Goal: Book appointment/travel/reservation

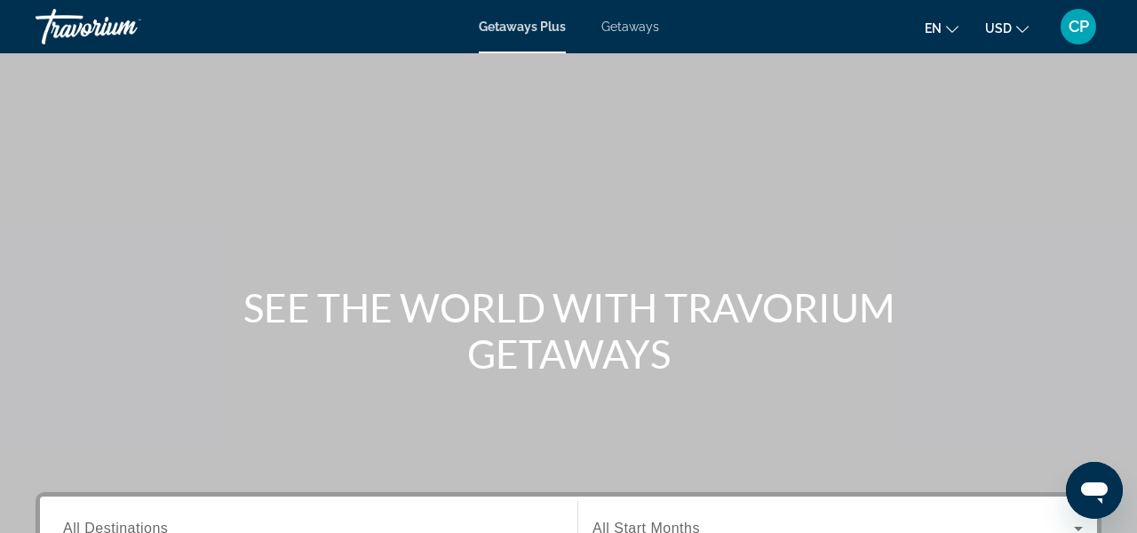
click at [532, 32] on span "Getaways Plus" at bounding box center [522, 27] width 87 height 14
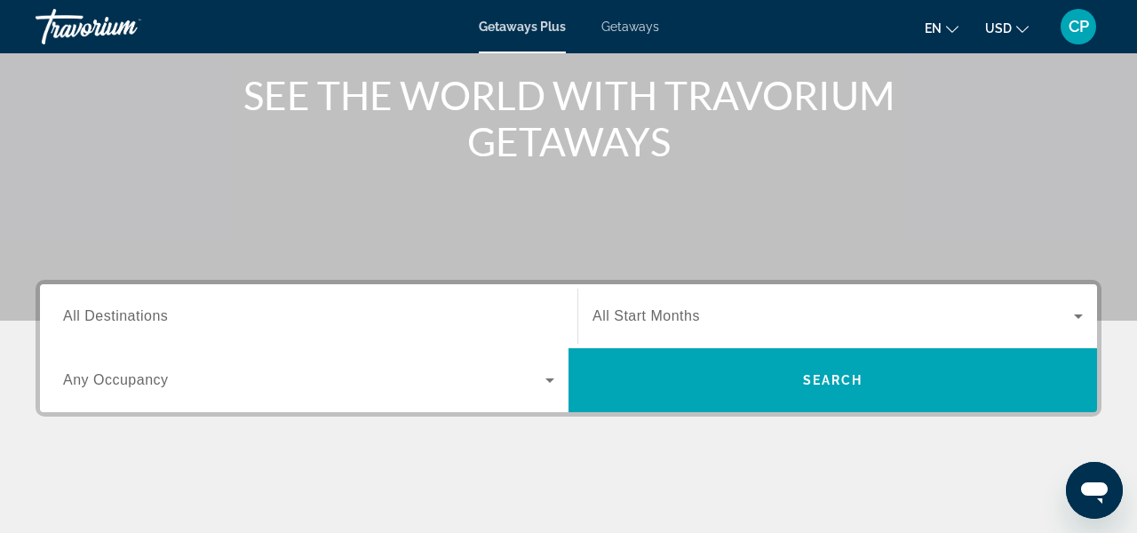
scroll to position [213, 0]
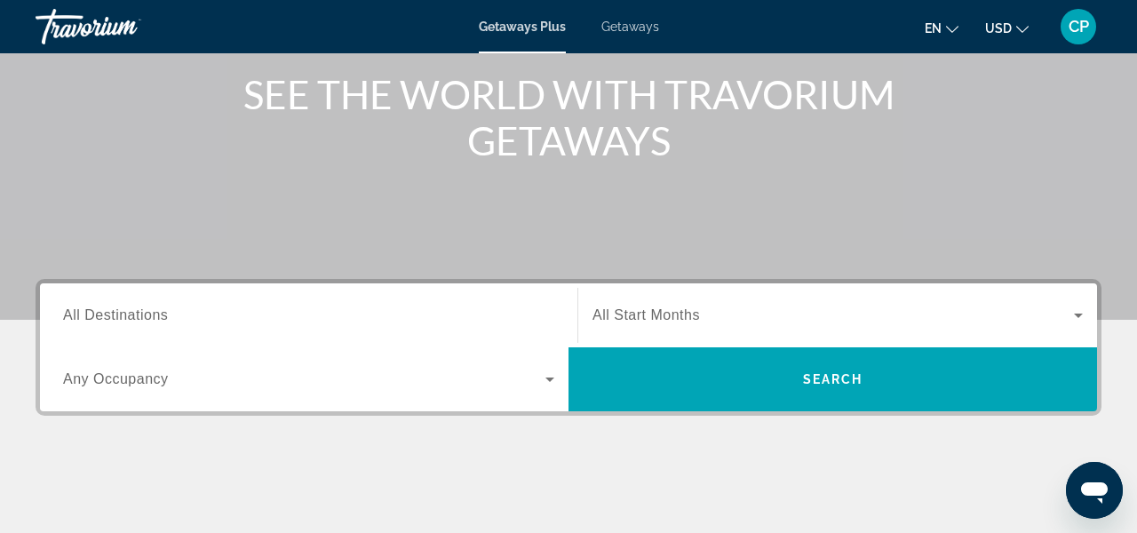
click at [345, 313] on input "Destination All Destinations" at bounding box center [308, 315] width 491 height 21
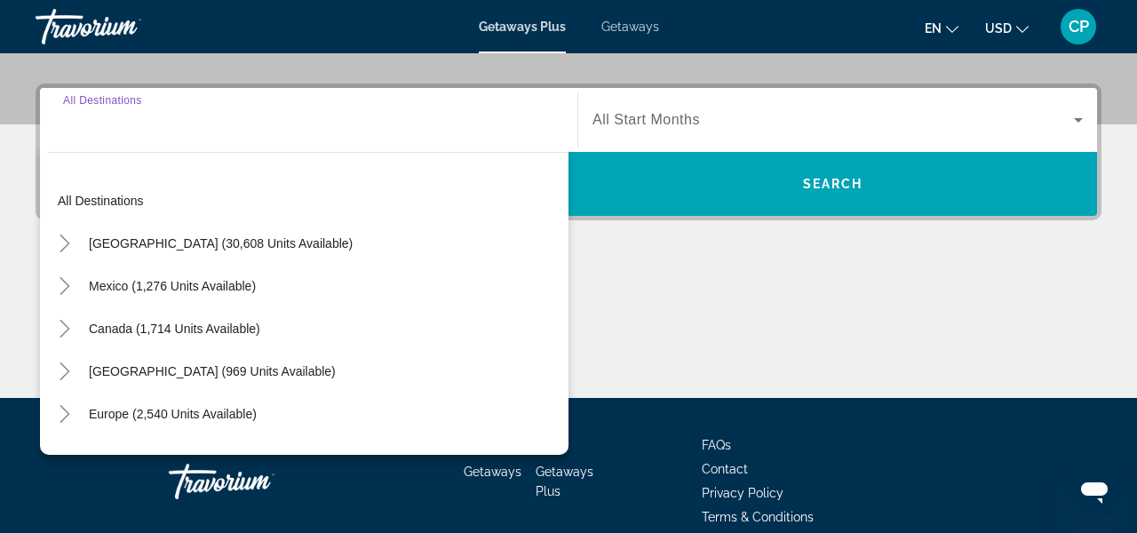
scroll to position [434, 0]
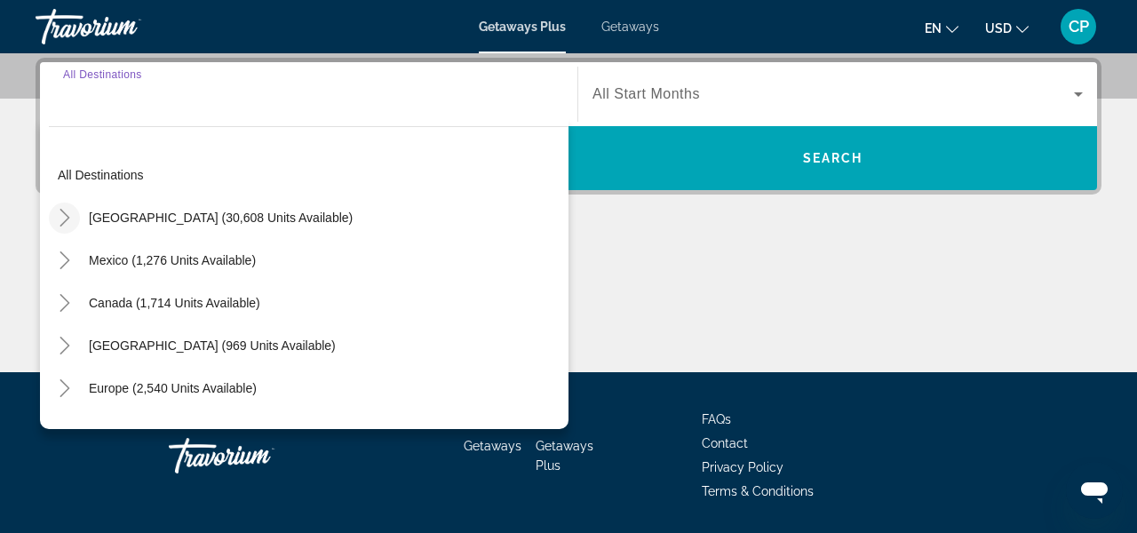
click at [71, 215] on icon "Toggle United States (30,608 units available)" at bounding box center [65, 218] width 18 height 18
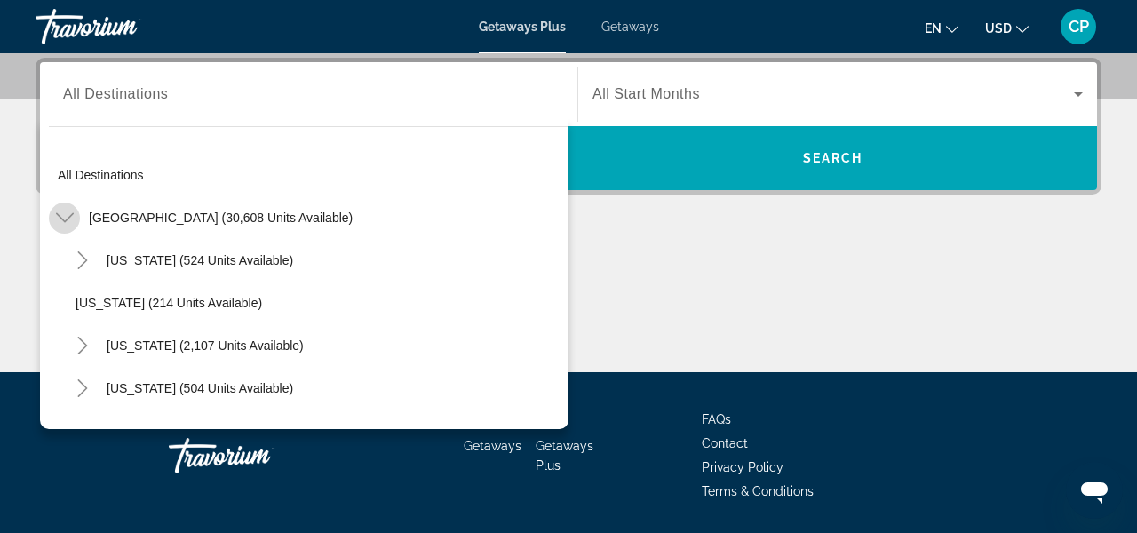
scroll to position [52, 0]
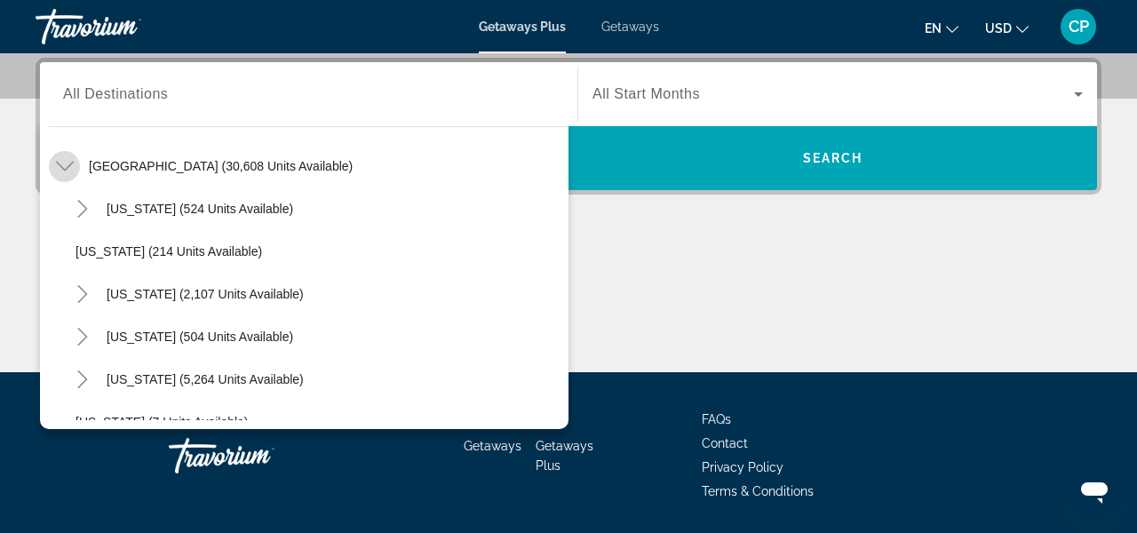
click at [71, 215] on mat-icon "Toggle Arizona (524 units available)" at bounding box center [82, 209] width 31 height 31
click at [67, 167] on icon "Toggle United States (30,608 units available)" at bounding box center [64, 167] width 18 height 10
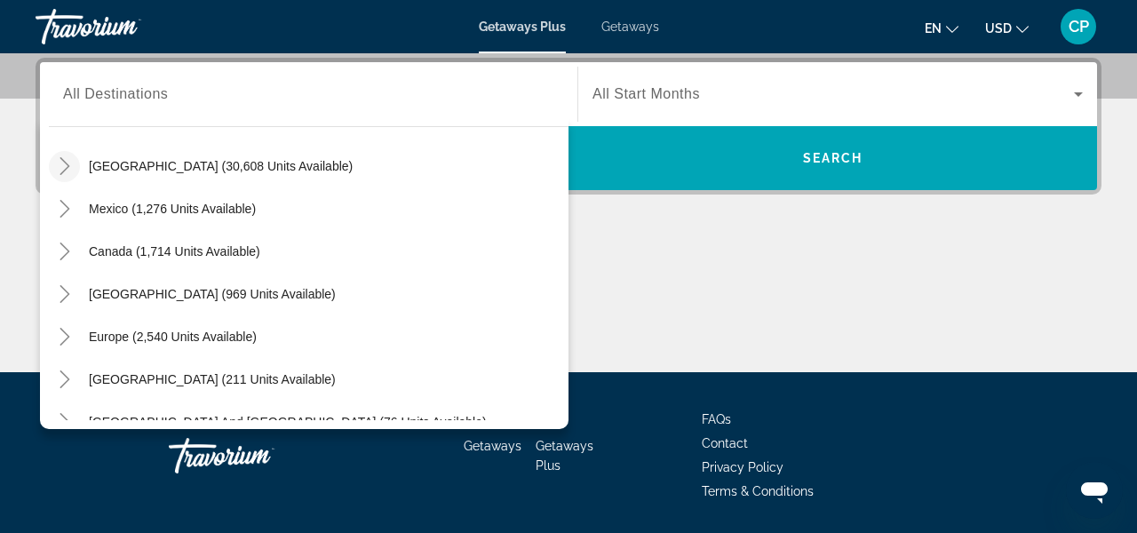
click at [67, 167] on icon "Toggle United States (30,608 units available)" at bounding box center [64, 166] width 10 height 18
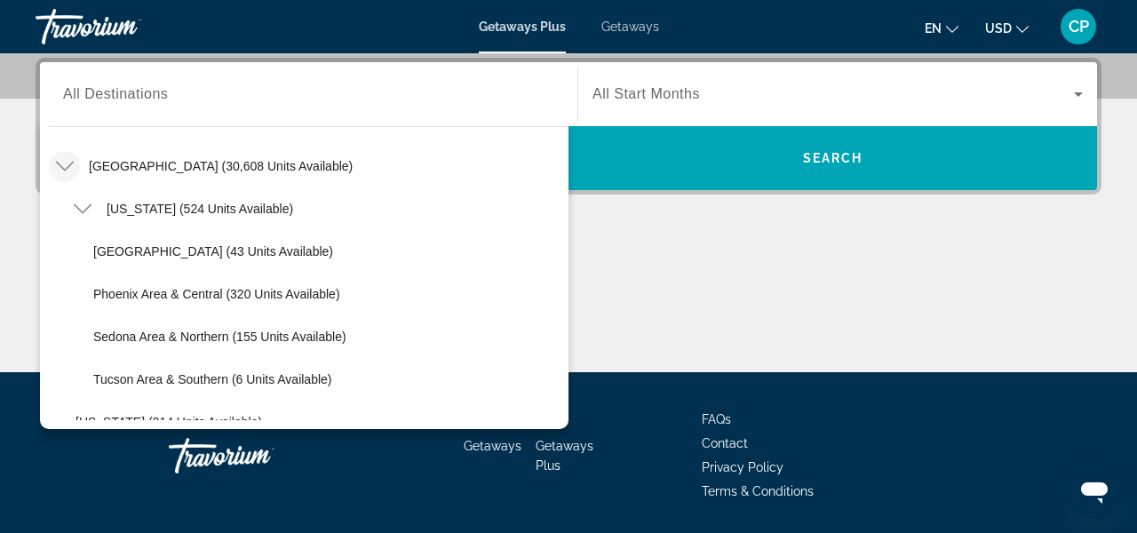
drag, startPoint x: 207, startPoint y: 204, endPoint x: 418, endPoint y: 431, distance: 309.7
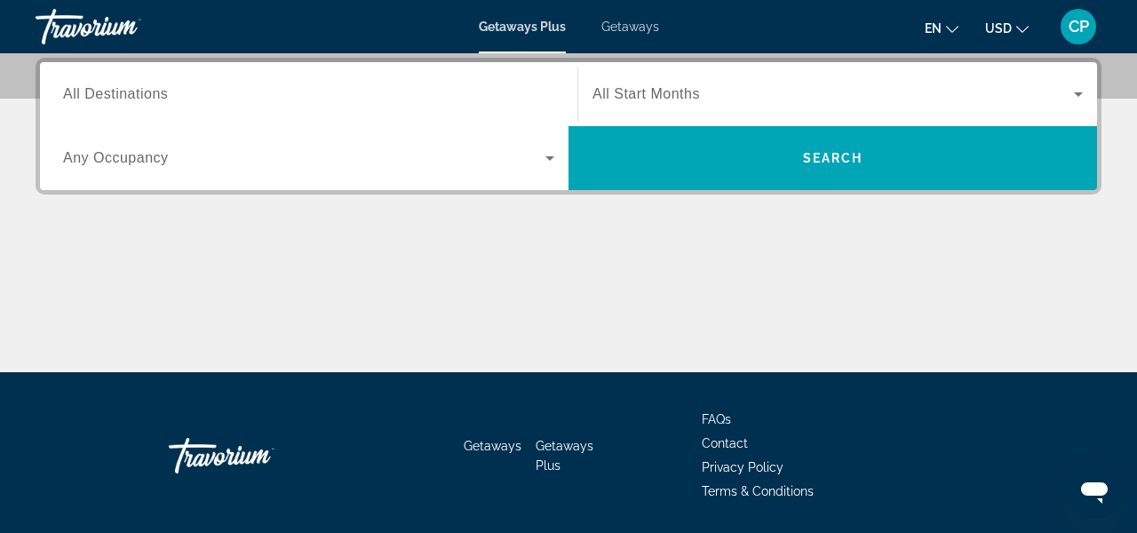
click at [194, 94] on input "Destination All Destinations" at bounding box center [308, 94] width 491 height 21
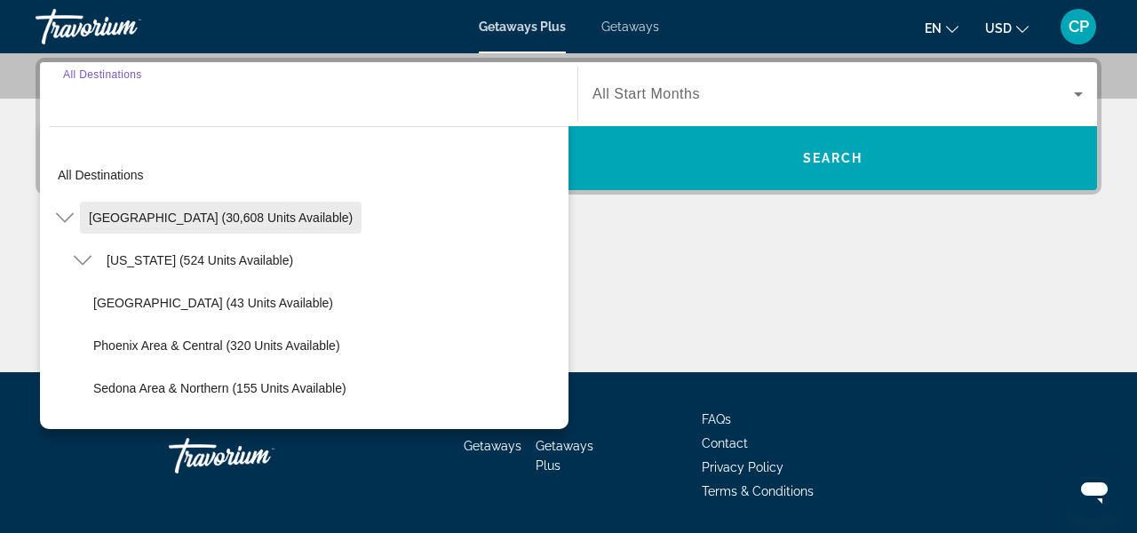
click at [121, 223] on span "[GEOGRAPHIC_DATA] (30,608 units available)" at bounding box center [221, 217] width 264 height 14
type input "**********"
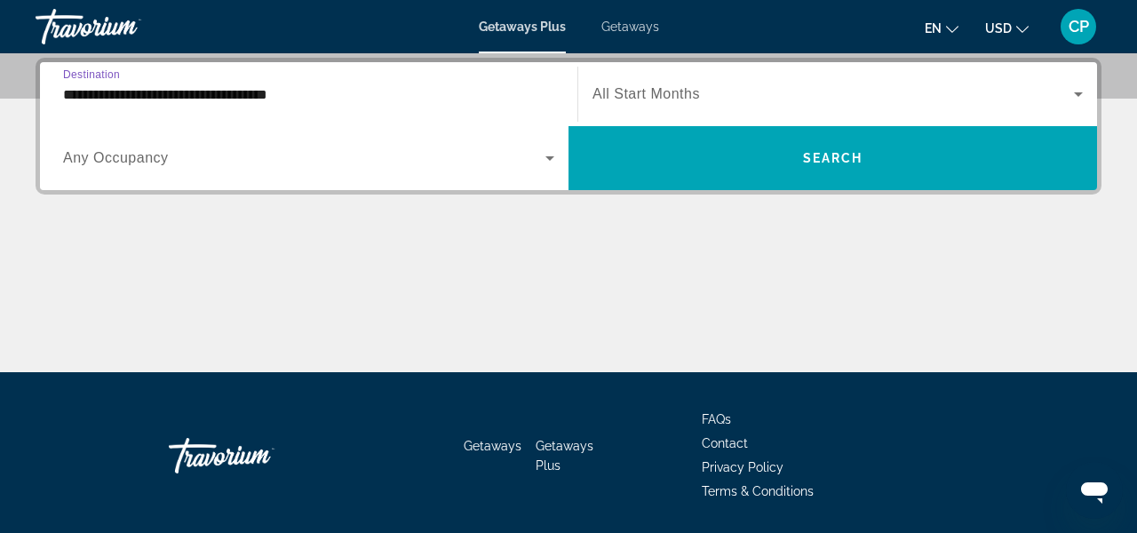
click at [656, 95] on span "All Start Months" at bounding box center [645, 93] width 107 height 15
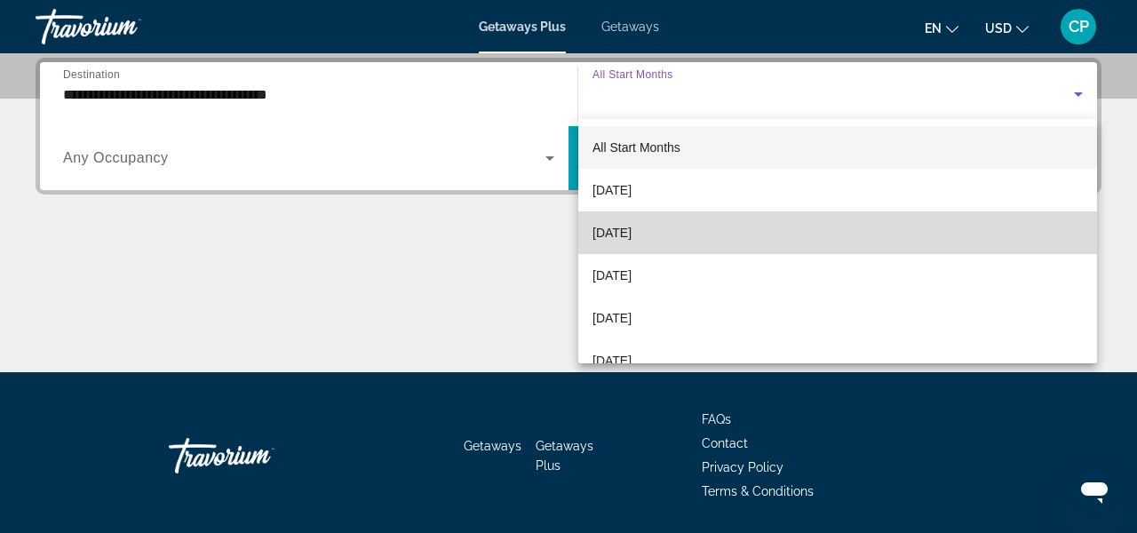
click at [631, 232] on span "[DATE]" at bounding box center [611, 232] width 39 height 21
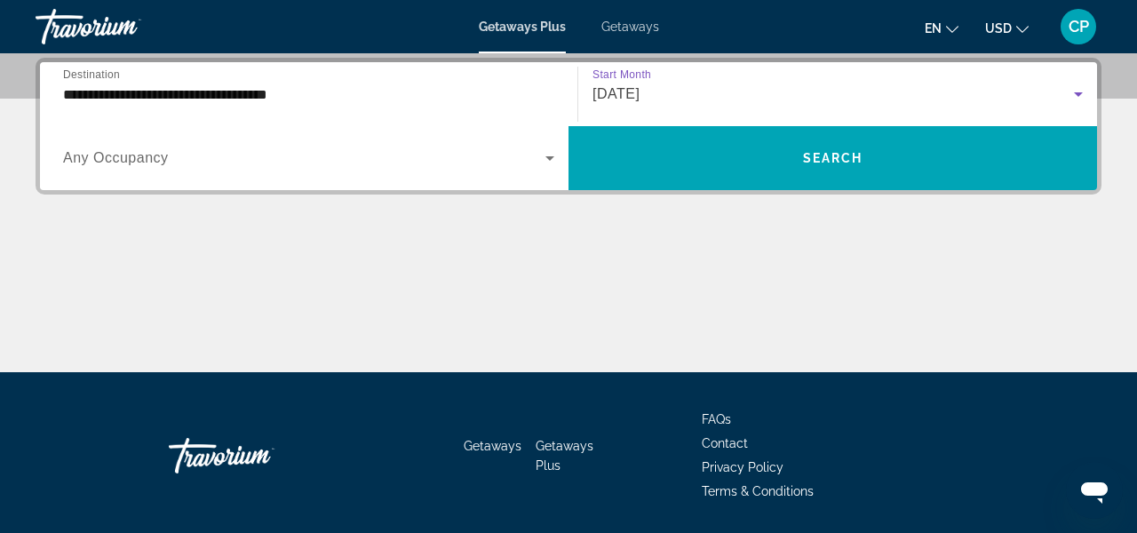
click at [548, 157] on icon "Search widget" at bounding box center [549, 158] width 9 height 4
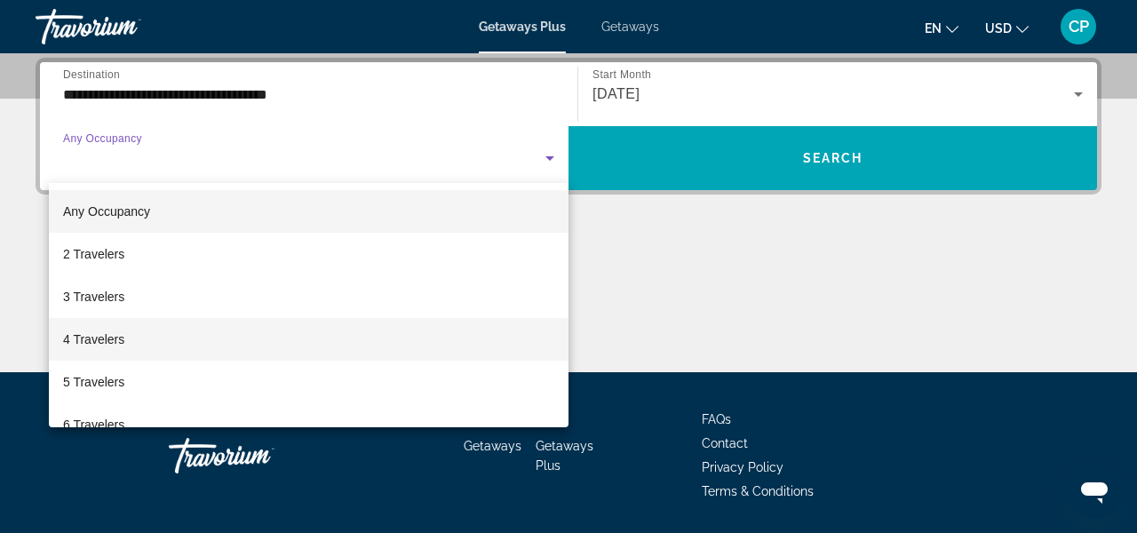
click at [96, 341] on span "4 Travelers" at bounding box center [93, 339] width 61 height 21
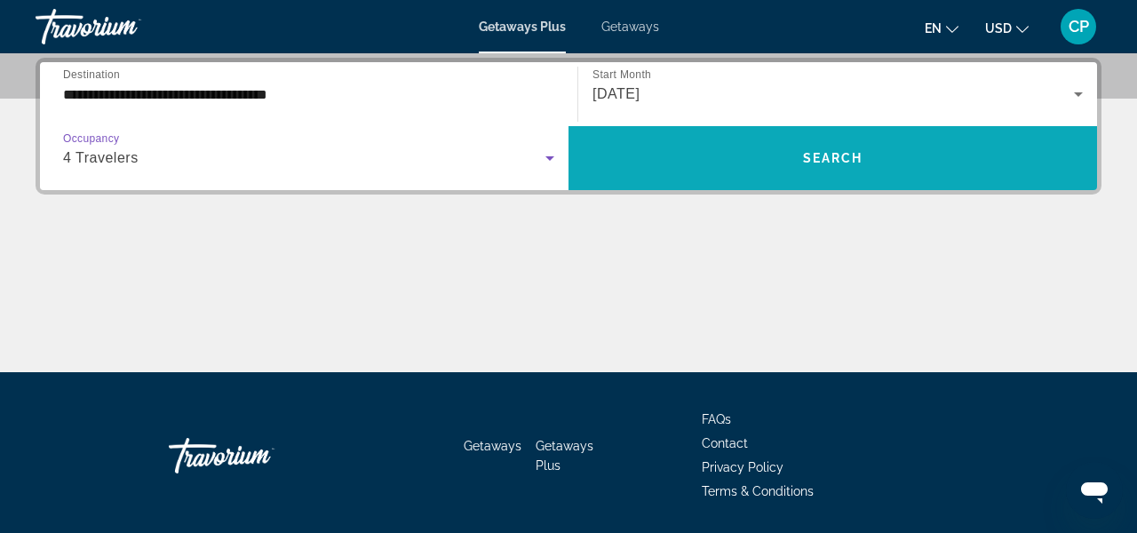
click at [809, 167] on span "Search widget" at bounding box center [832, 158] width 528 height 43
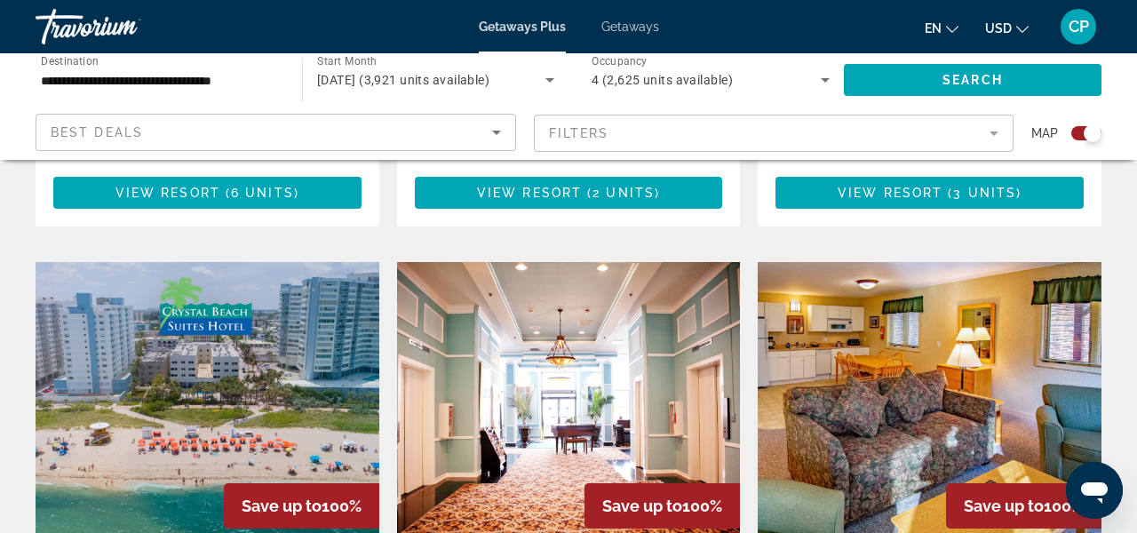
scroll to position [1172, 0]
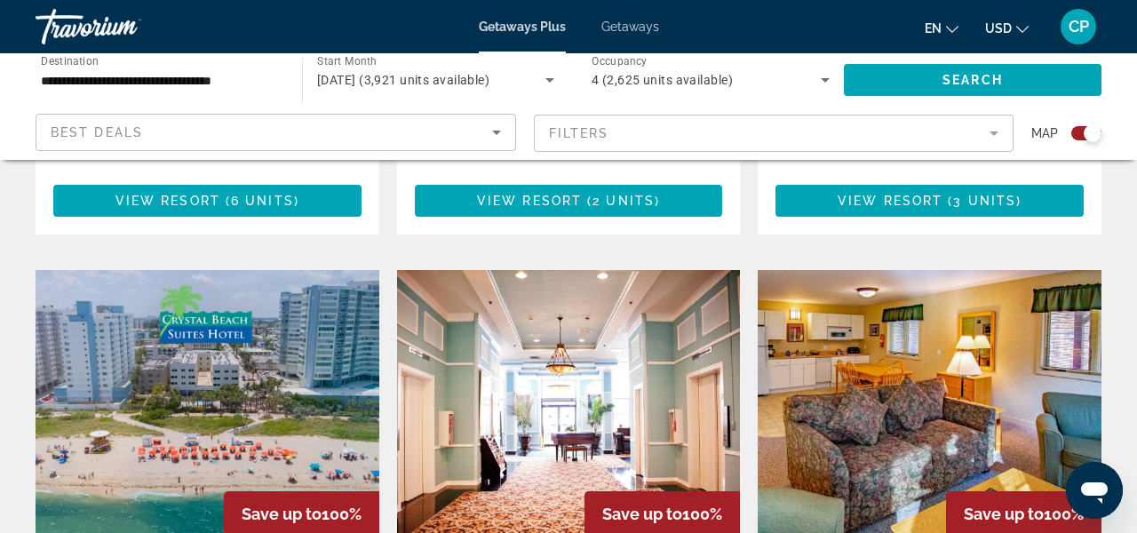
click at [575, 413] on img "Main content" at bounding box center [569, 412] width 344 height 284
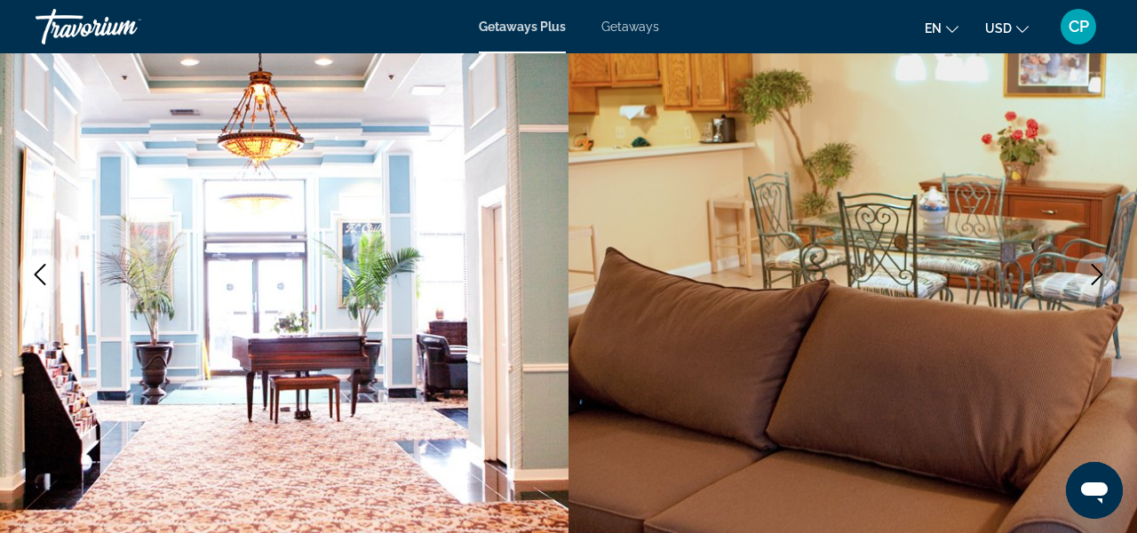
scroll to position [213, 0]
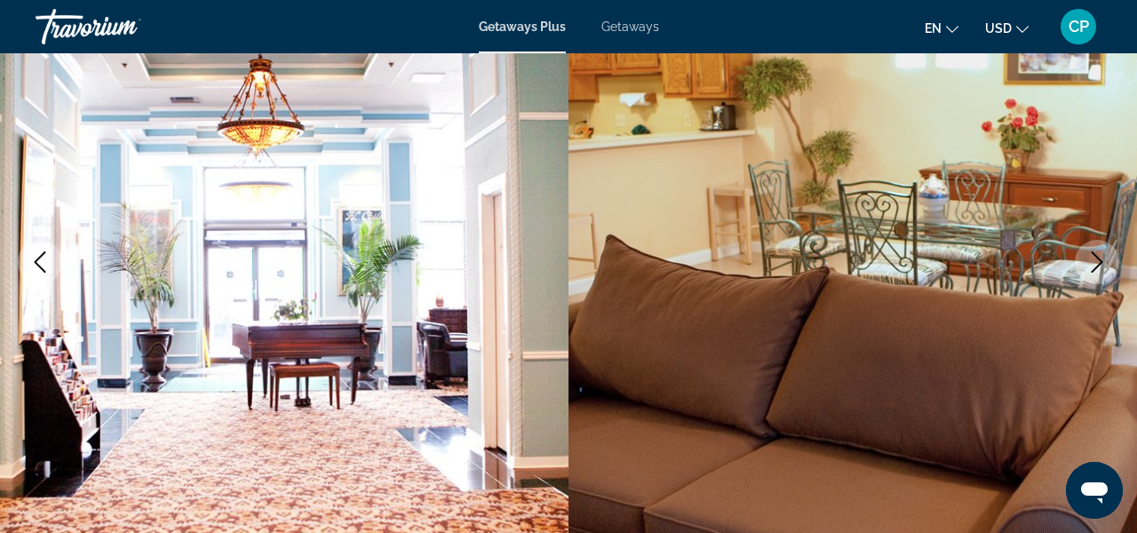
click at [1106, 260] on icon "Next image" at bounding box center [1096, 261] width 21 height 21
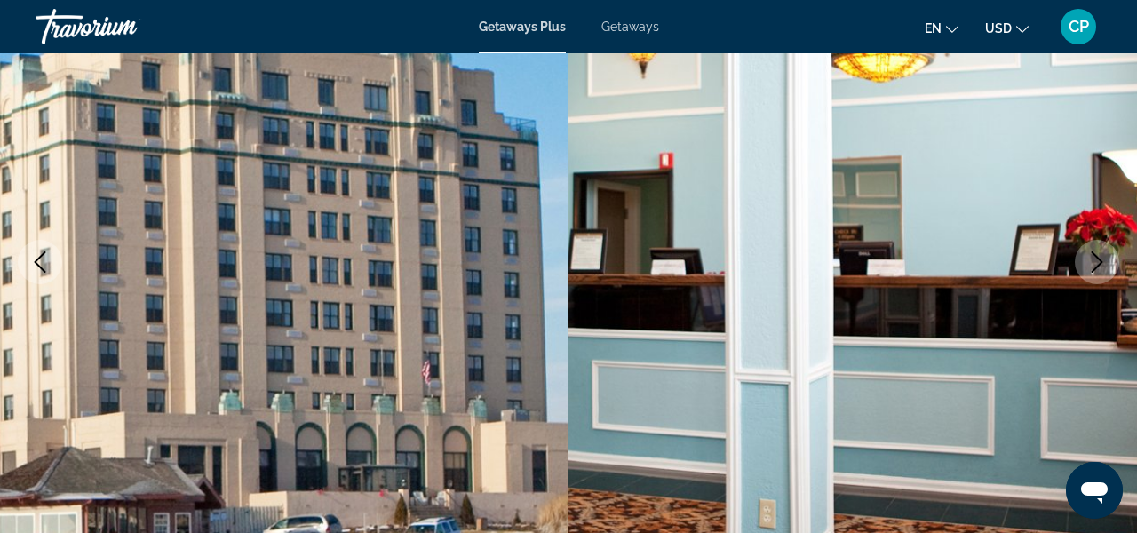
click at [1106, 260] on icon "Next image" at bounding box center [1096, 261] width 21 height 21
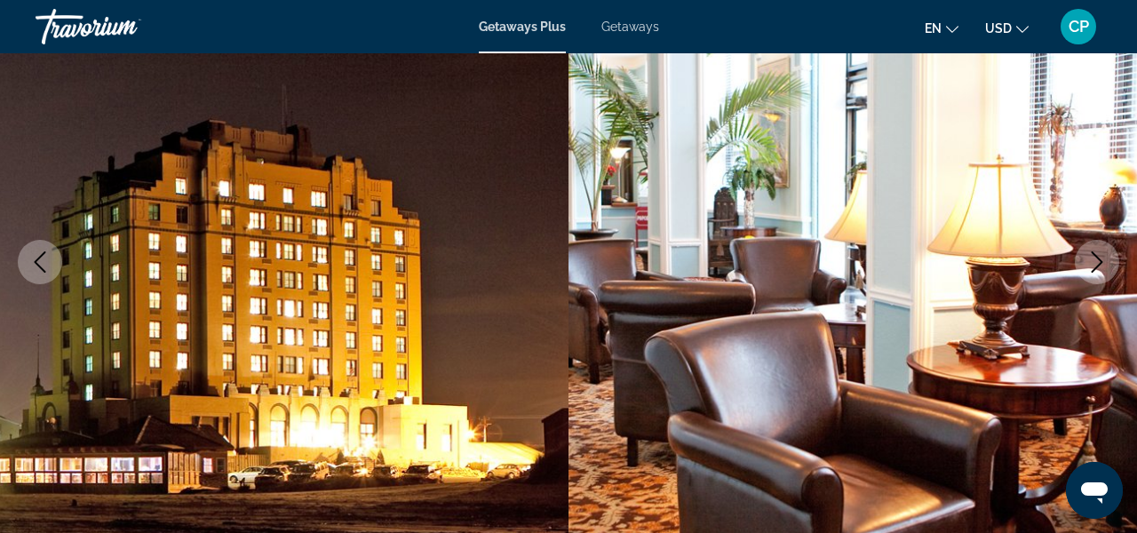
click at [1106, 260] on icon "Next image" at bounding box center [1096, 261] width 21 height 21
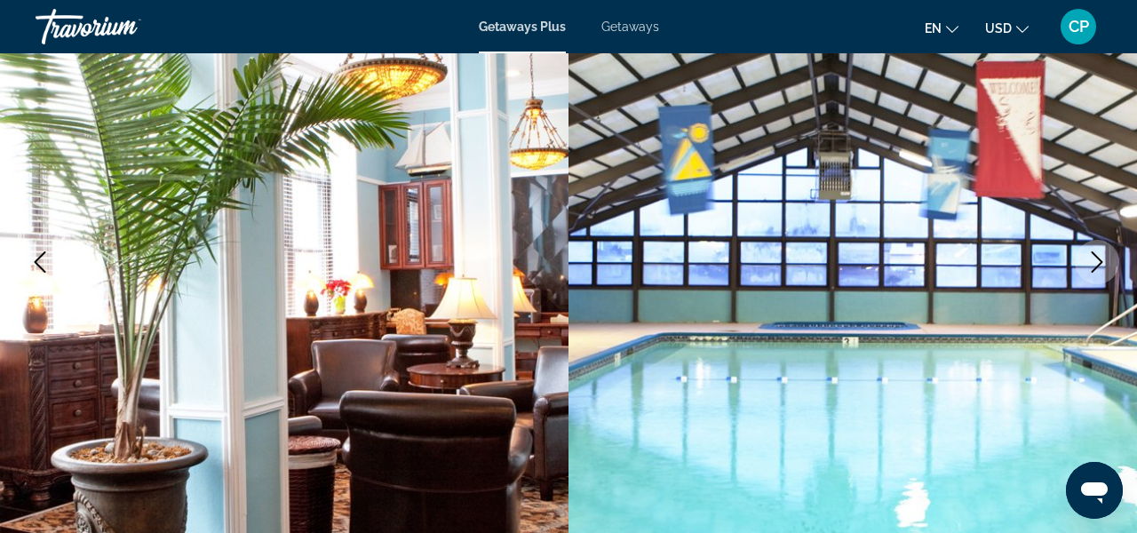
click at [1106, 260] on icon "Next image" at bounding box center [1096, 261] width 21 height 21
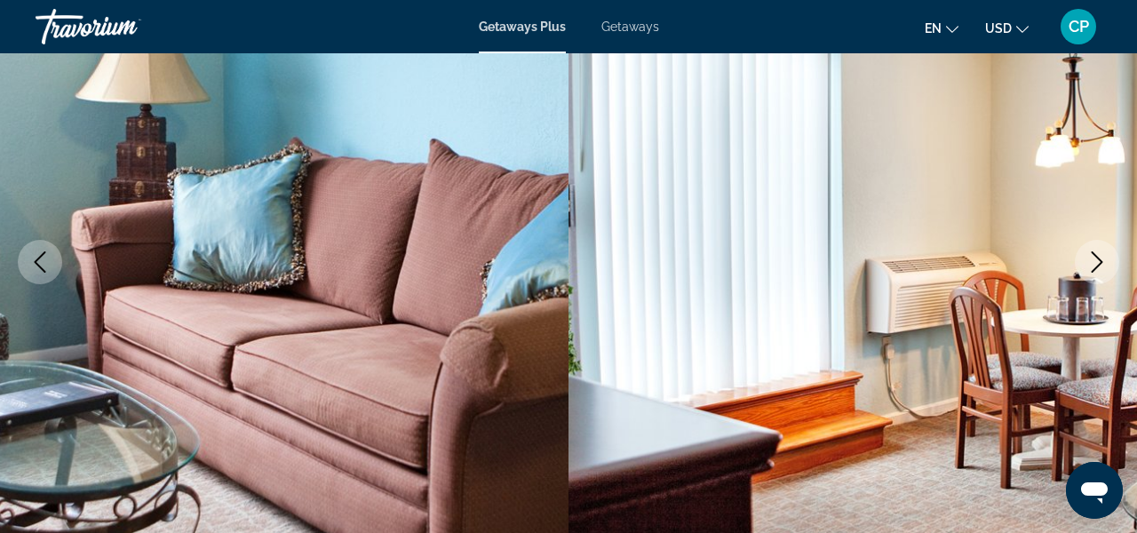
click at [1106, 260] on icon "Next image" at bounding box center [1096, 261] width 21 height 21
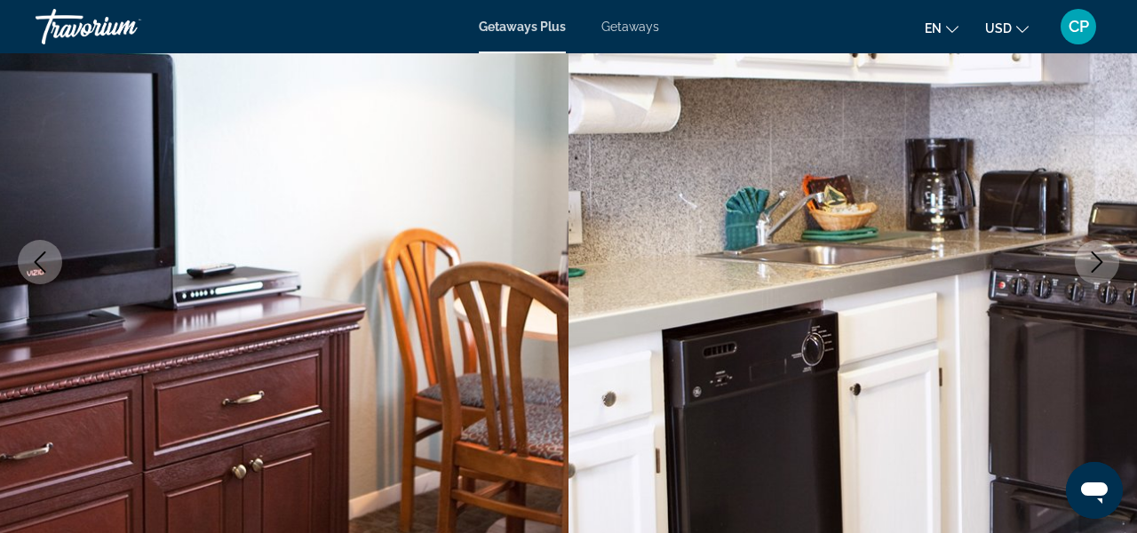
click at [1108, 260] on button "Next image" at bounding box center [1096, 262] width 44 height 44
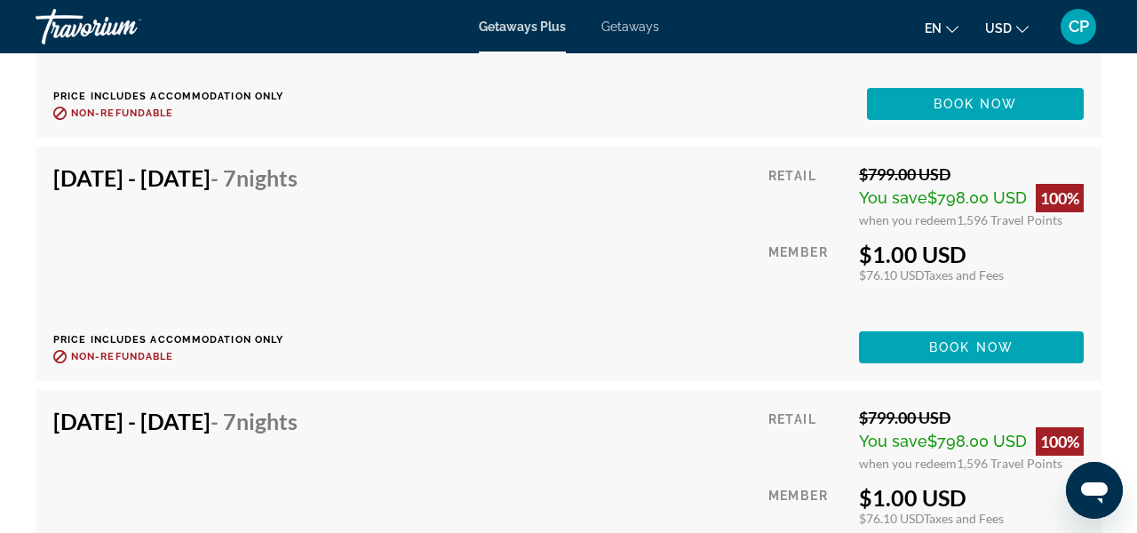
scroll to position [4222, 0]
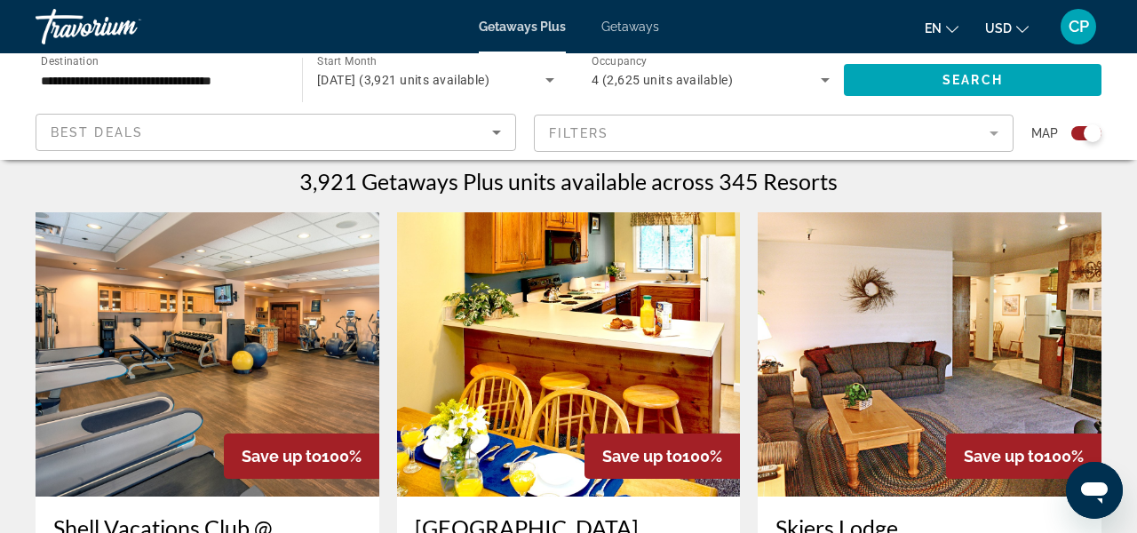
scroll to position [533, 0]
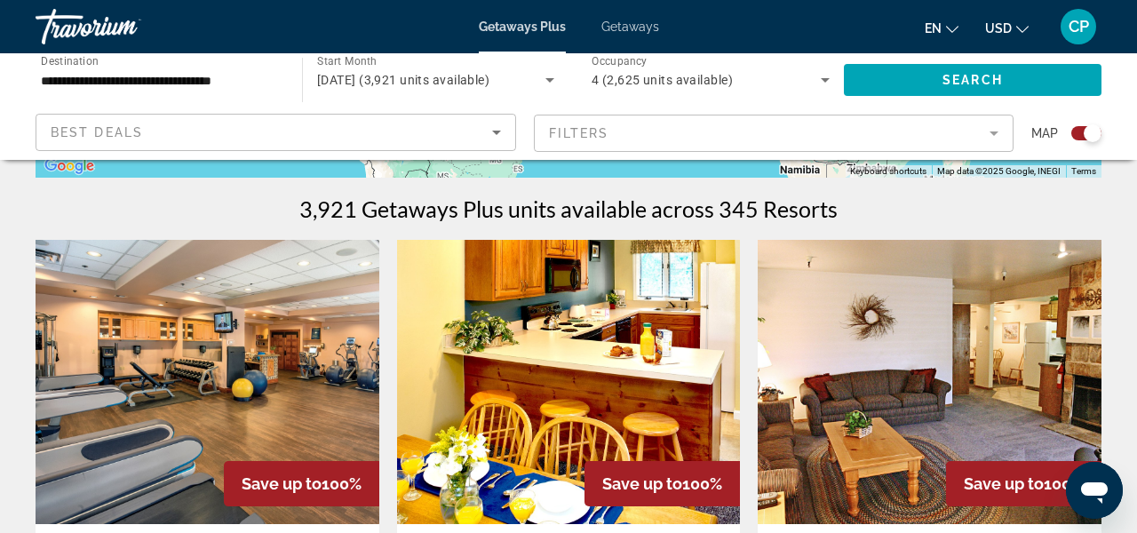
click at [313, 414] on img "Main content" at bounding box center [208, 382] width 344 height 284
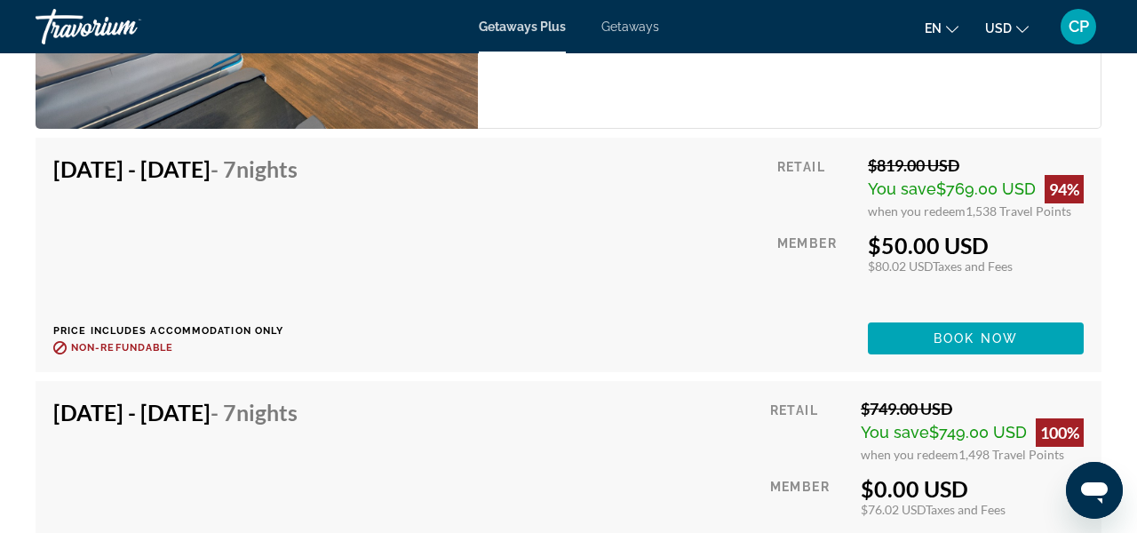
scroll to position [3907, 0]
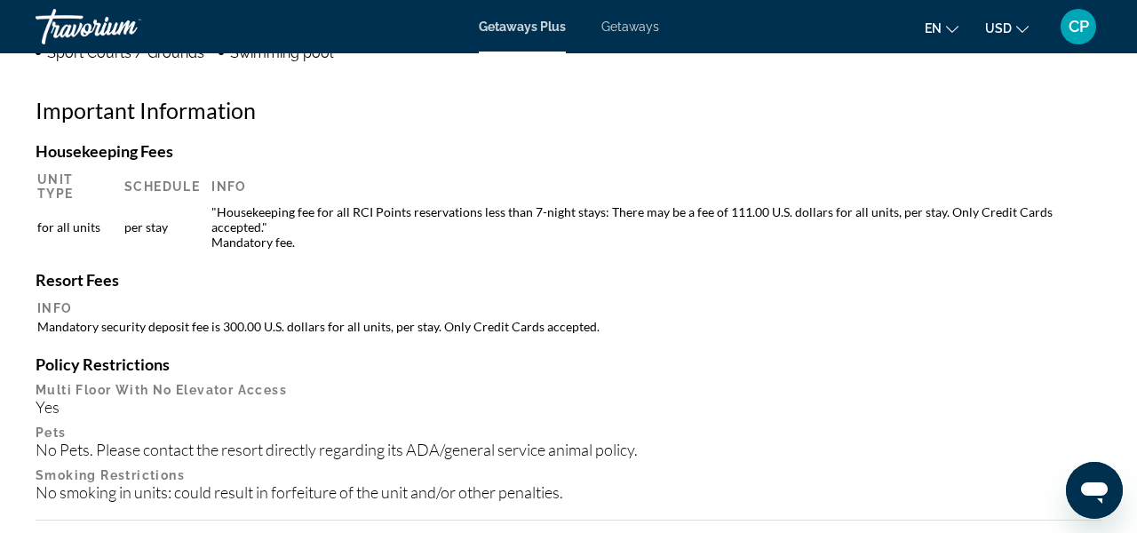
scroll to position [1918, 0]
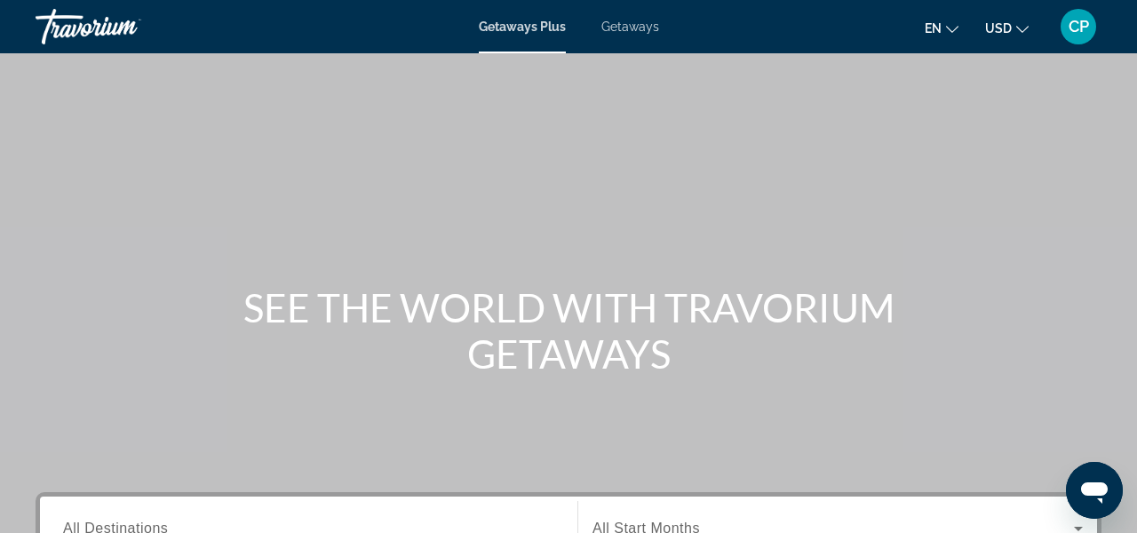
click at [643, 30] on span "Getaways" at bounding box center [630, 27] width 58 height 14
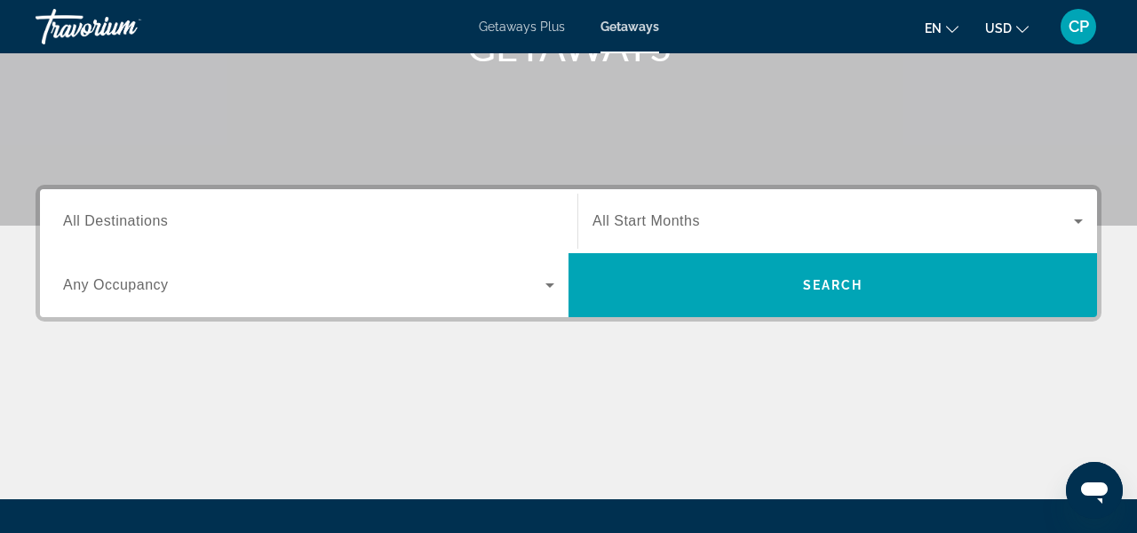
scroll to position [320, 0]
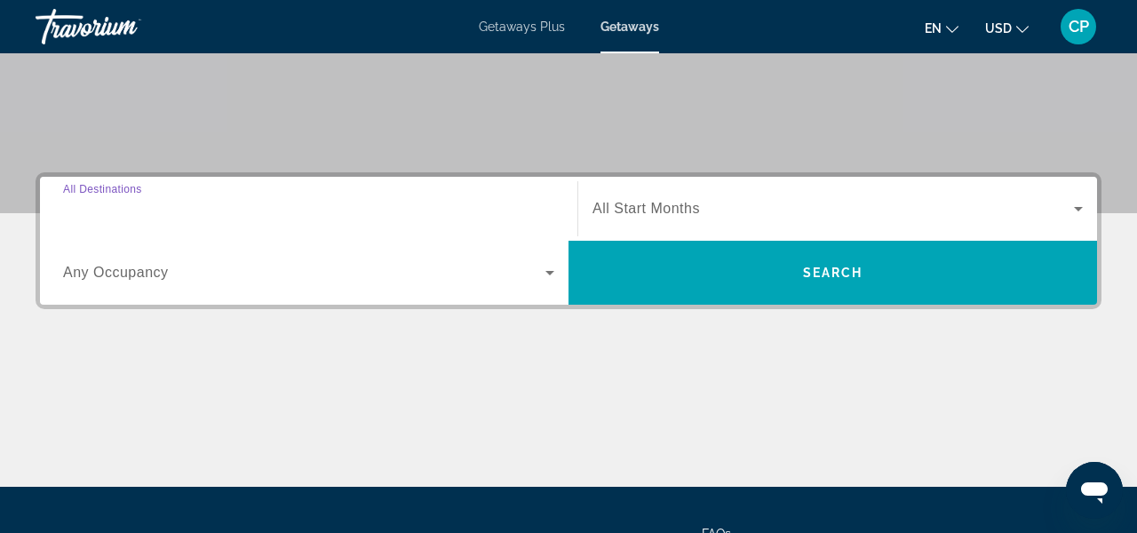
click at [353, 215] on input "Destination All Destinations" at bounding box center [308, 209] width 491 height 21
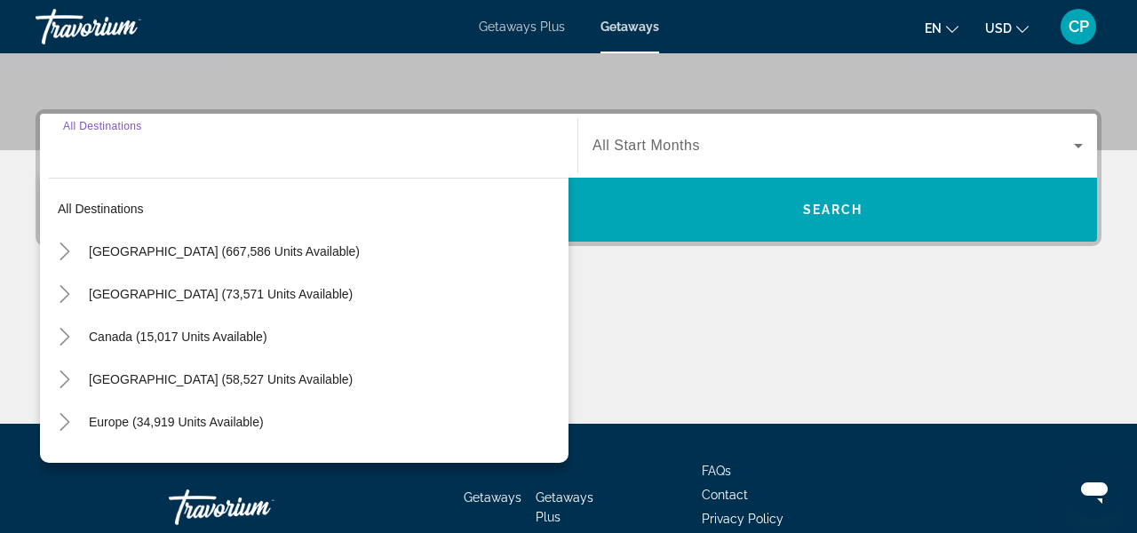
scroll to position [434, 0]
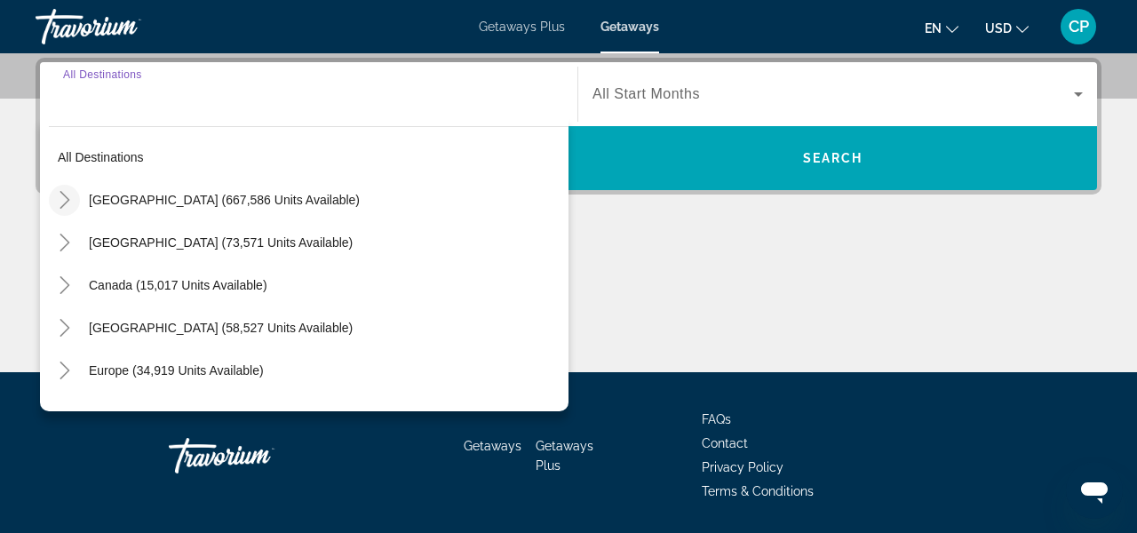
click at [68, 205] on icon "Toggle United States (667,586 units available)" at bounding box center [65, 200] width 18 height 18
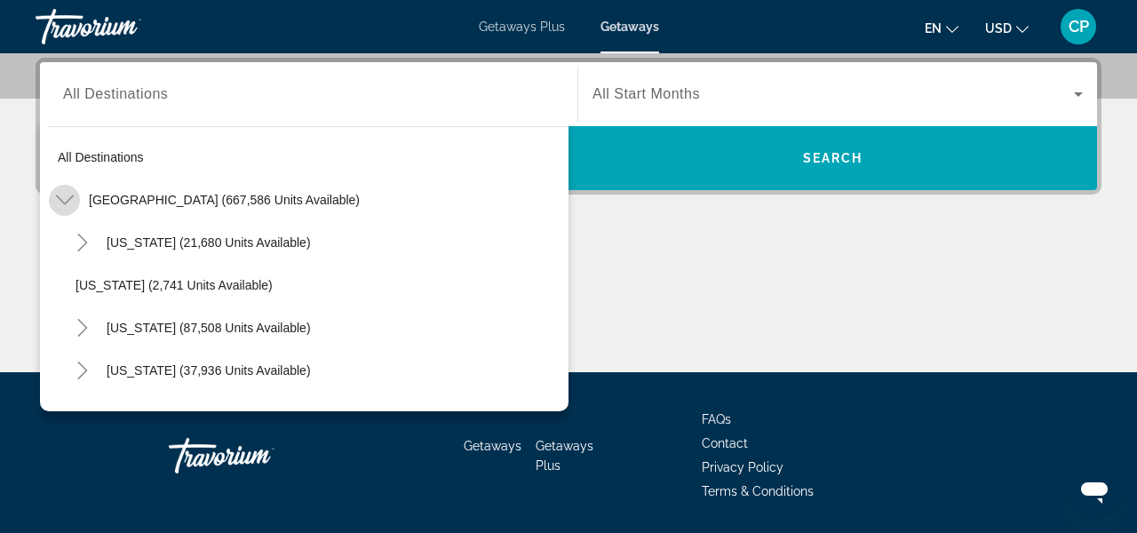
scroll to position [52, 0]
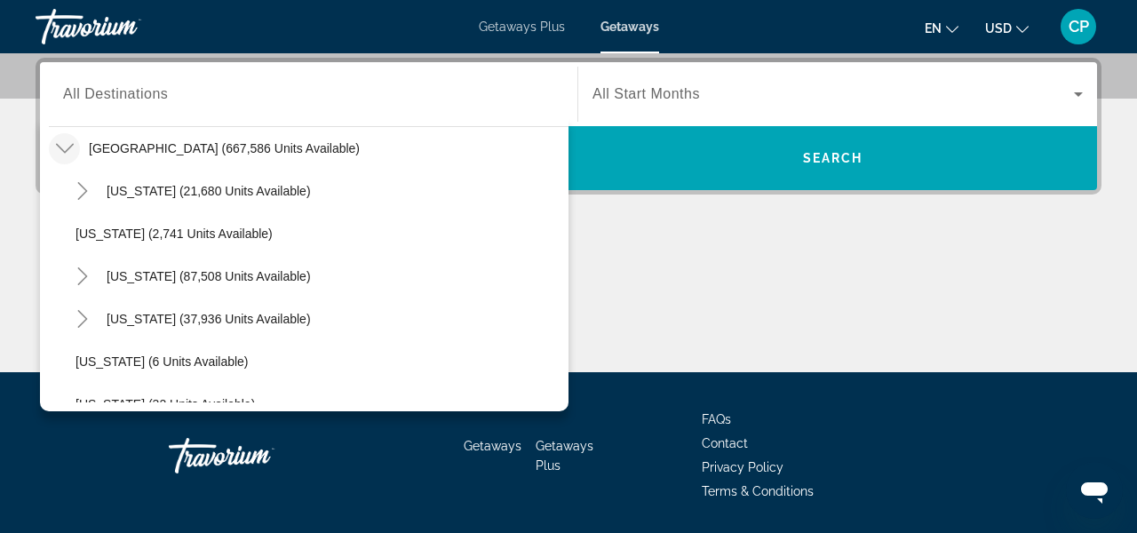
drag, startPoint x: 452, startPoint y: 356, endPoint x: 453, endPoint y: 445, distance: 88.8
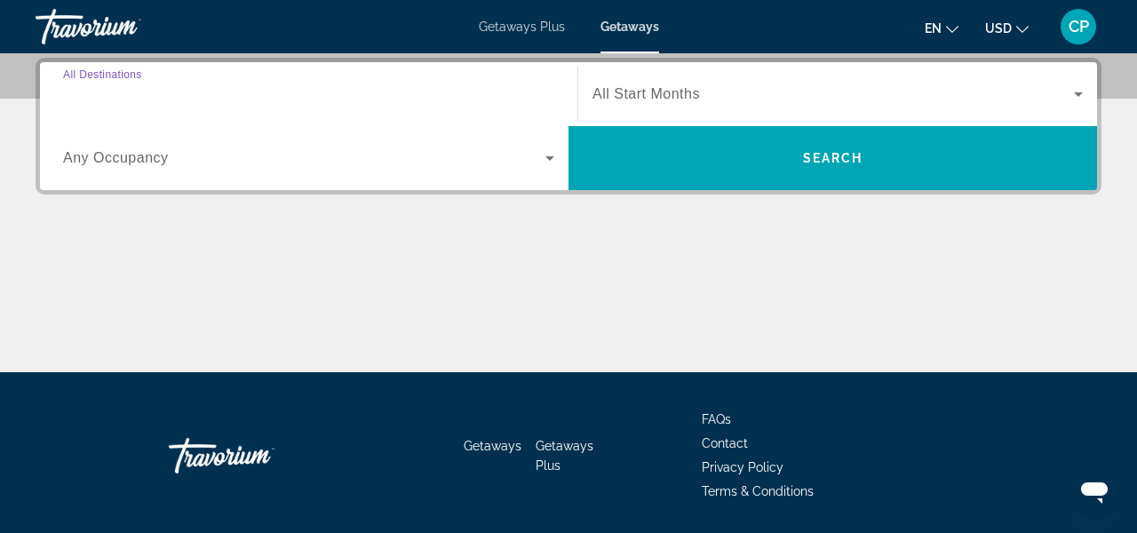
click at [184, 103] on input "Destination All Destinations" at bounding box center [308, 94] width 491 height 21
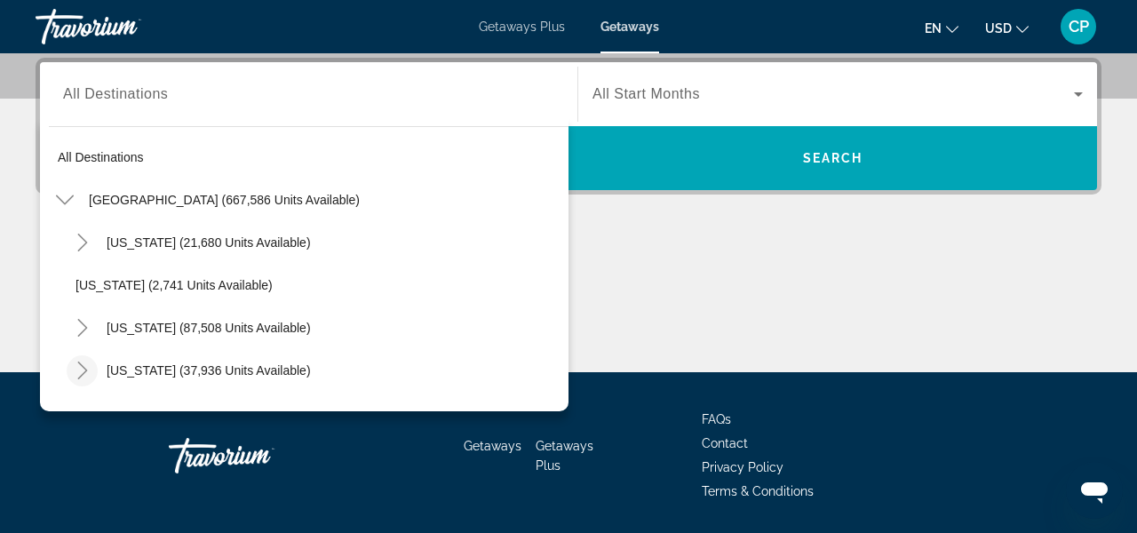
drag, startPoint x: 99, startPoint y: 212, endPoint x: 91, endPoint y: 356, distance: 144.0
drag, startPoint x: 61, startPoint y: 224, endPoint x: 60, endPoint y: 398, distance: 174.0
drag, startPoint x: 522, startPoint y: 254, endPoint x: 500, endPoint y: 407, distance: 154.3
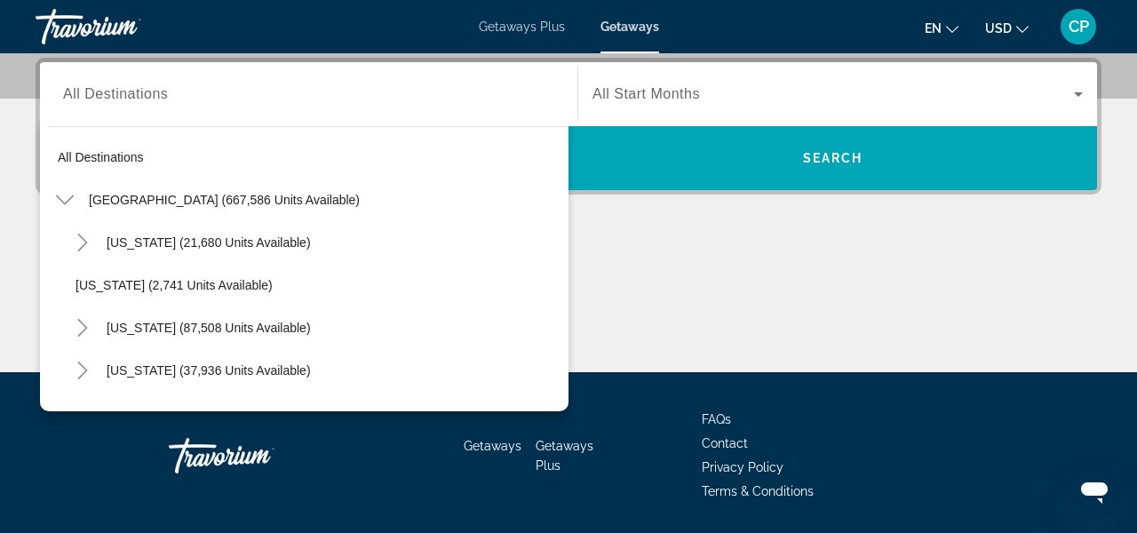
click at [500, 407] on div "All destinations United States (667,586 units available) Arizona (21,680 units …" at bounding box center [304, 264] width 528 height 294
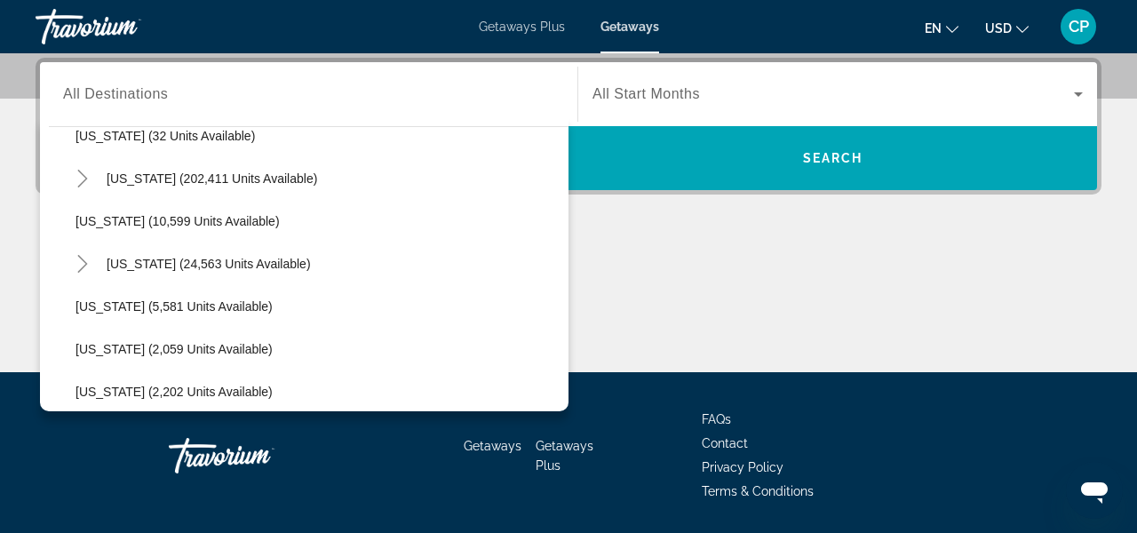
scroll to position [355, 0]
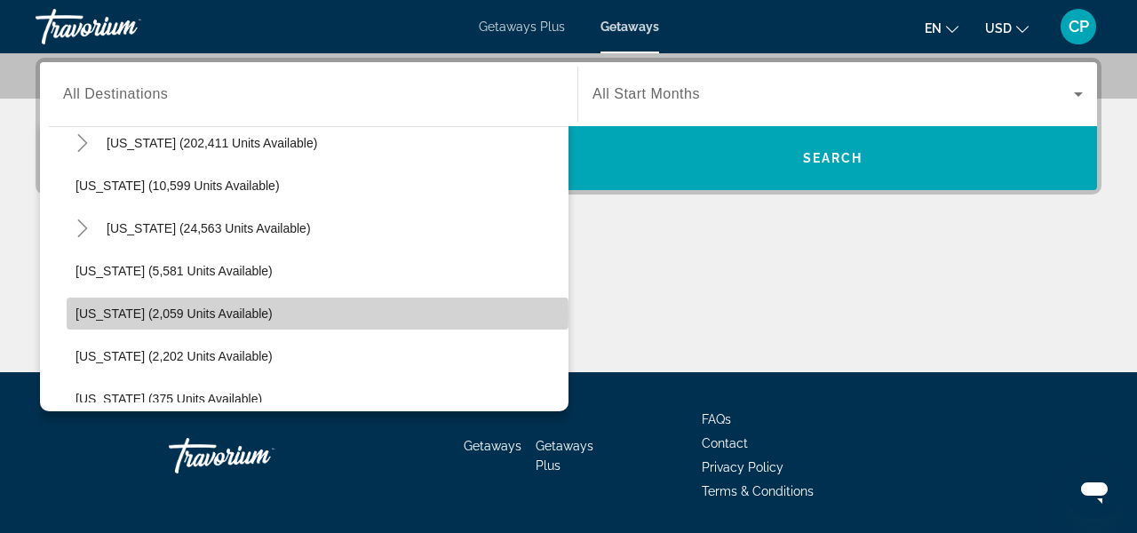
click at [161, 314] on span "Illinois (2,059 units available)" at bounding box center [173, 313] width 197 height 14
type input "**********"
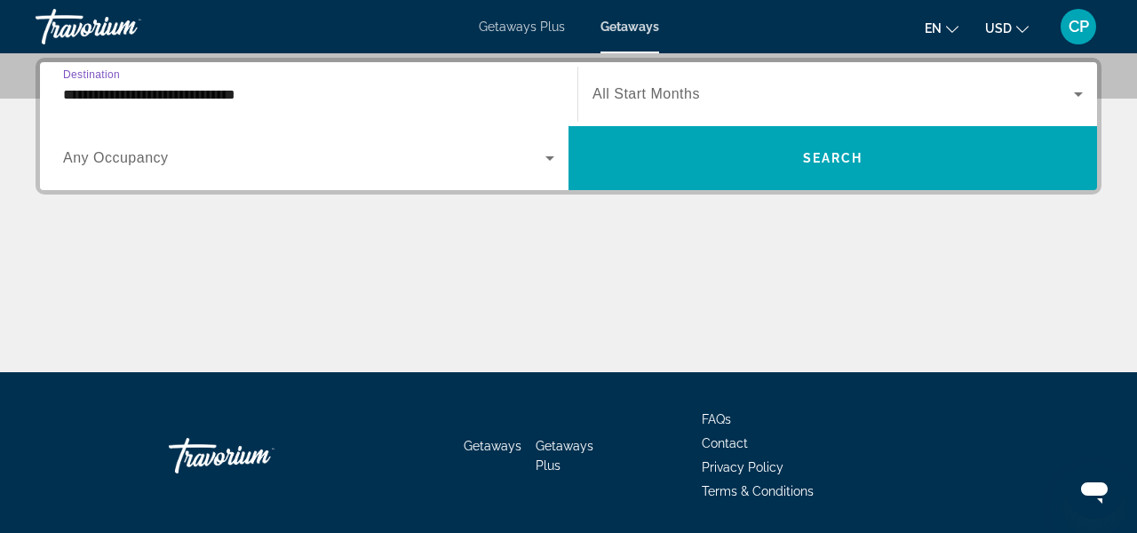
click at [691, 95] on span "All Start Months" at bounding box center [645, 93] width 107 height 15
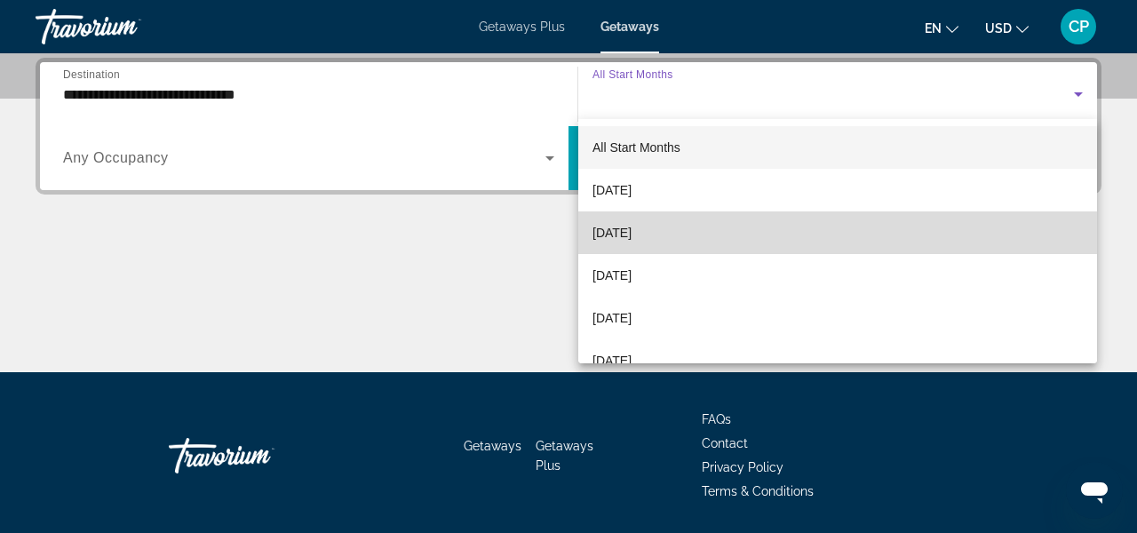
click at [630, 235] on span "[DATE]" at bounding box center [611, 232] width 39 height 21
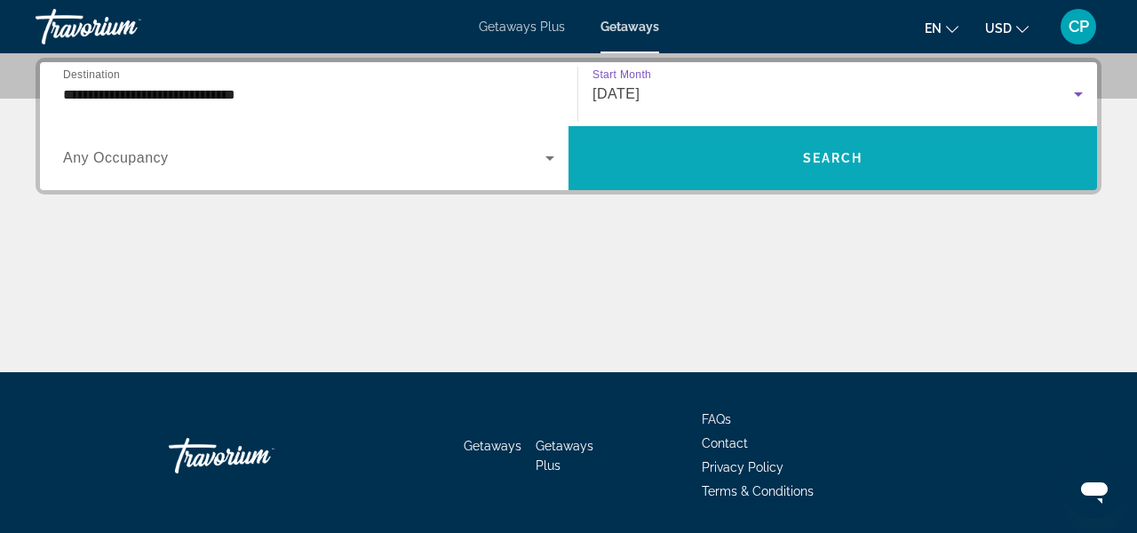
click at [769, 165] on span "Search widget" at bounding box center [832, 158] width 528 height 43
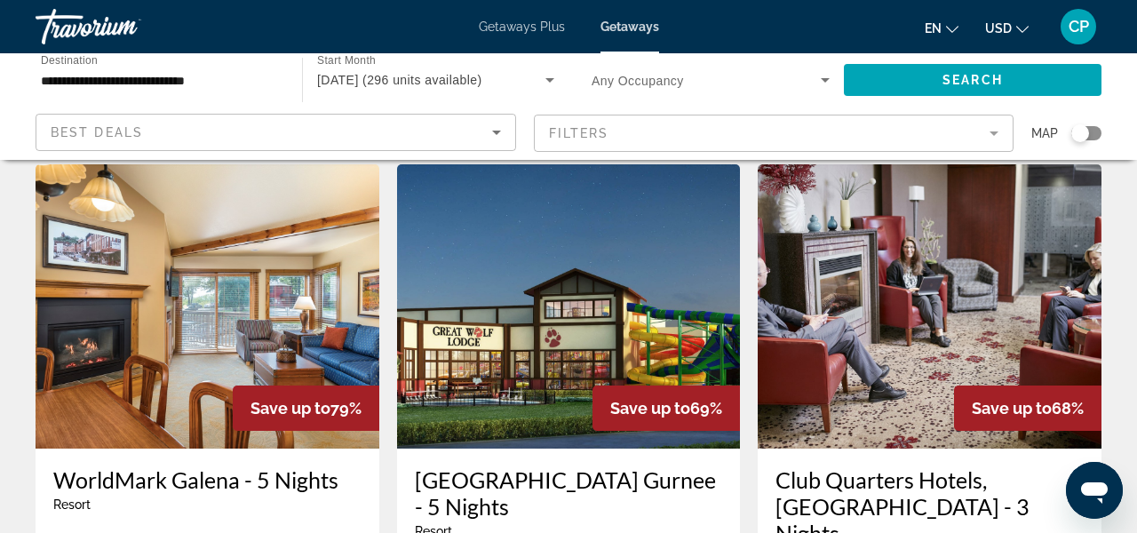
scroll to position [675, 0]
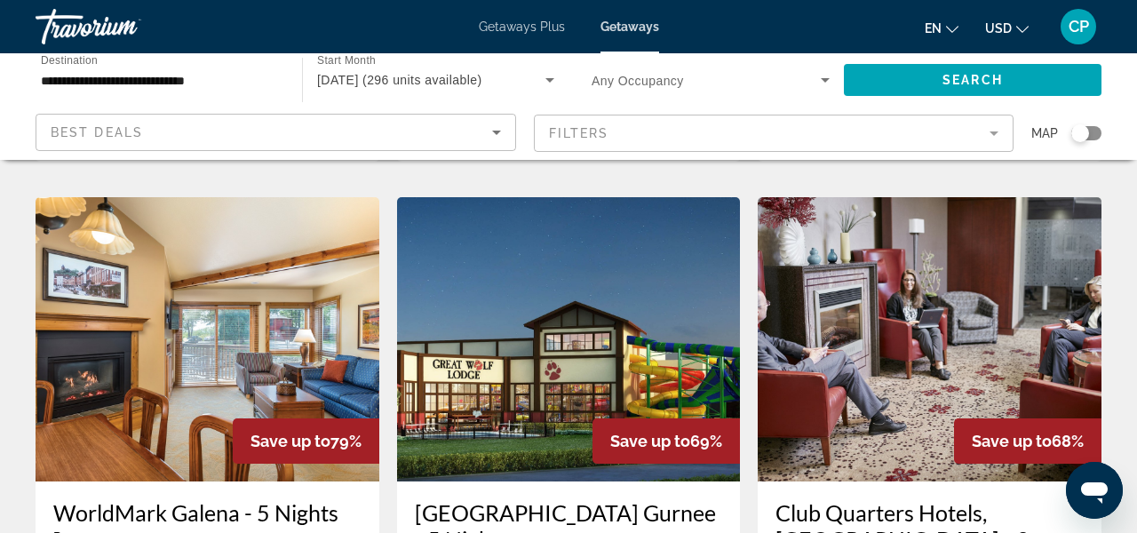
click at [170, 347] on img "Main content" at bounding box center [208, 339] width 344 height 284
